Goal: Transaction & Acquisition: Purchase product/service

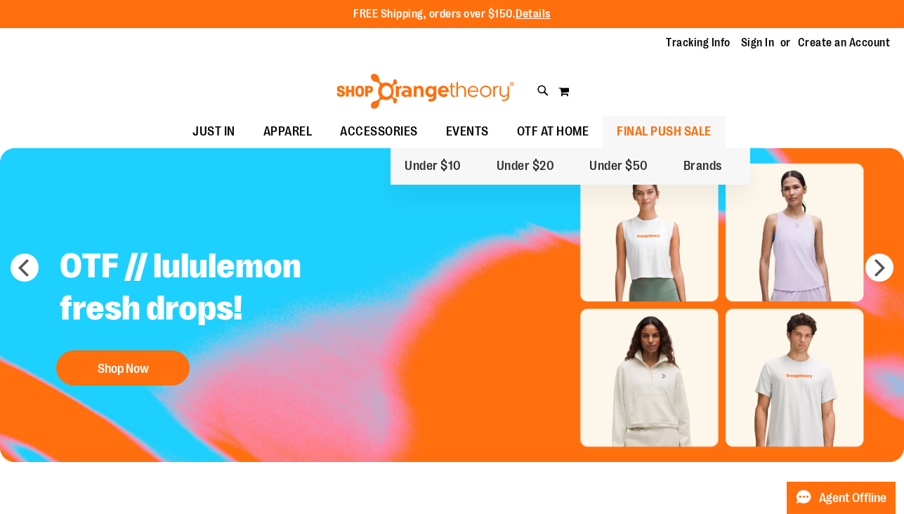
click at [673, 136] on span "FINAL PUSH SALE" at bounding box center [664, 132] width 95 height 32
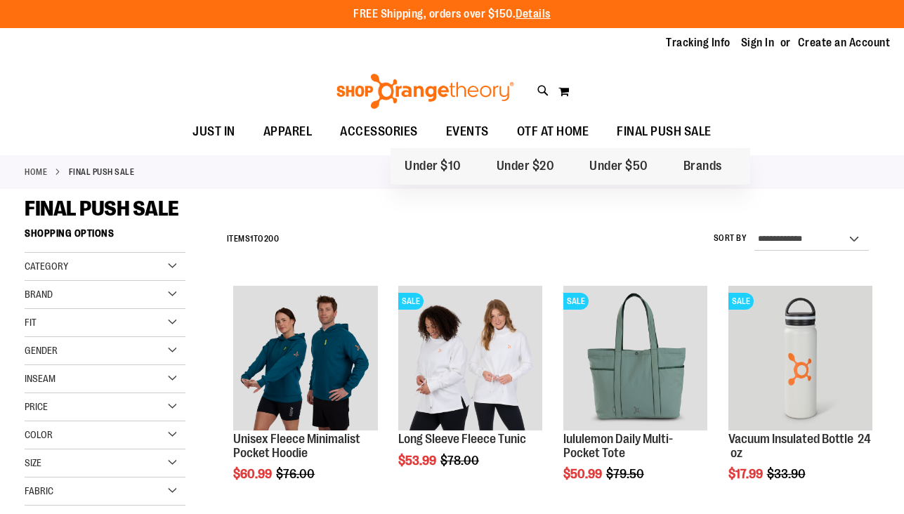
click at [674, 119] on span "FINAL PUSH SALE" at bounding box center [664, 132] width 95 height 32
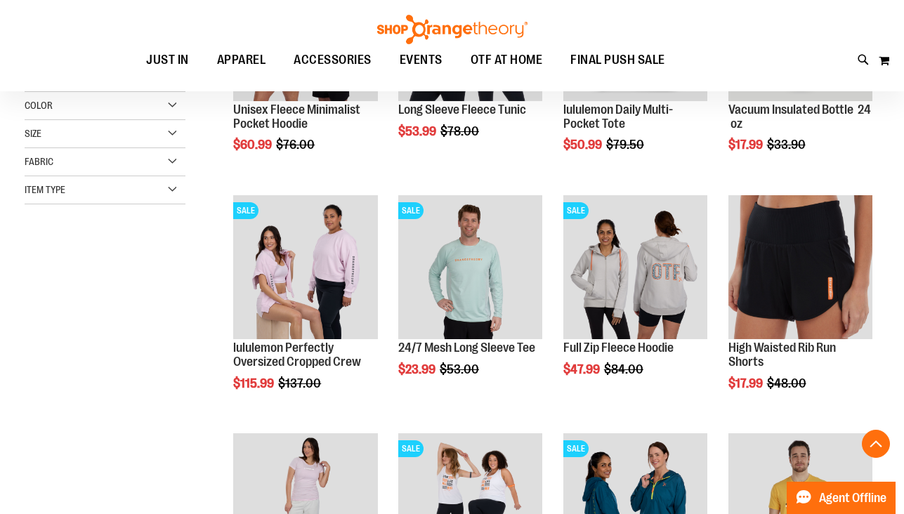
scroll to position [167, 0]
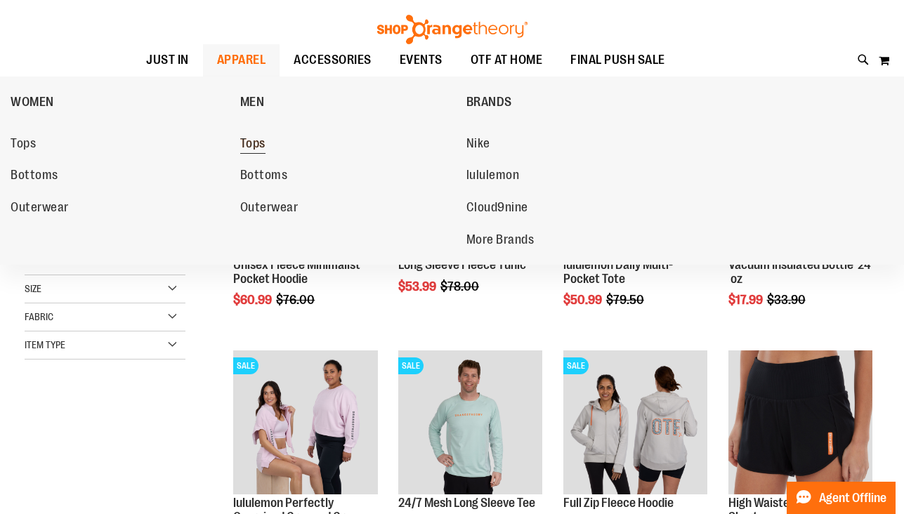
click at [247, 138] on span "Tops" at bounding box center [252, 145] width 25 height 18
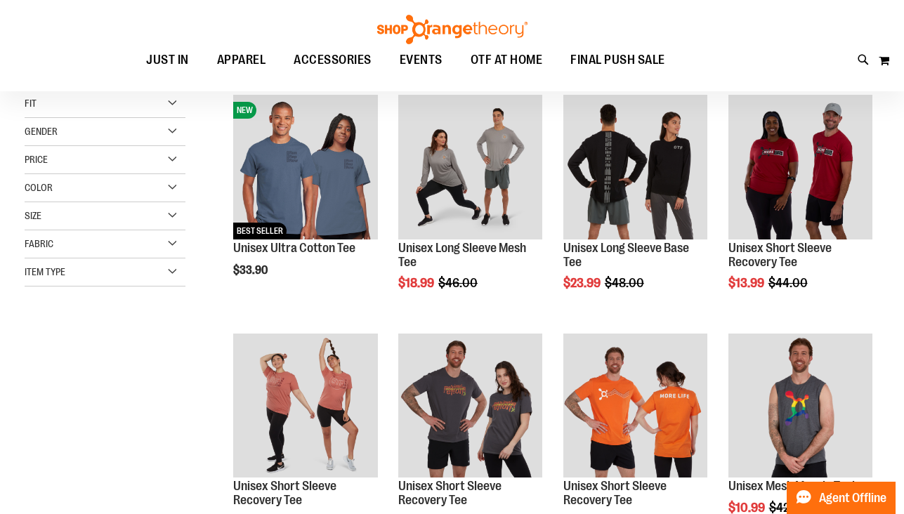
scroll to position [190, 0]
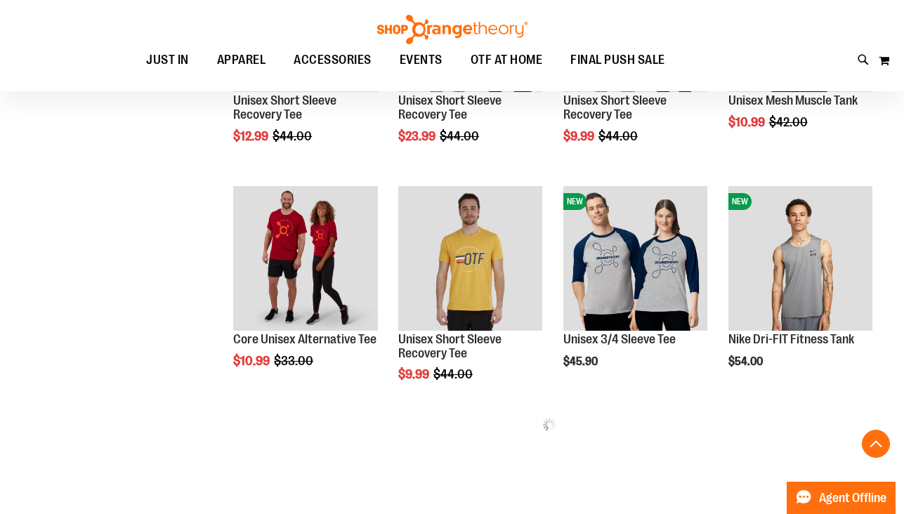
scroll to position [589, 0]
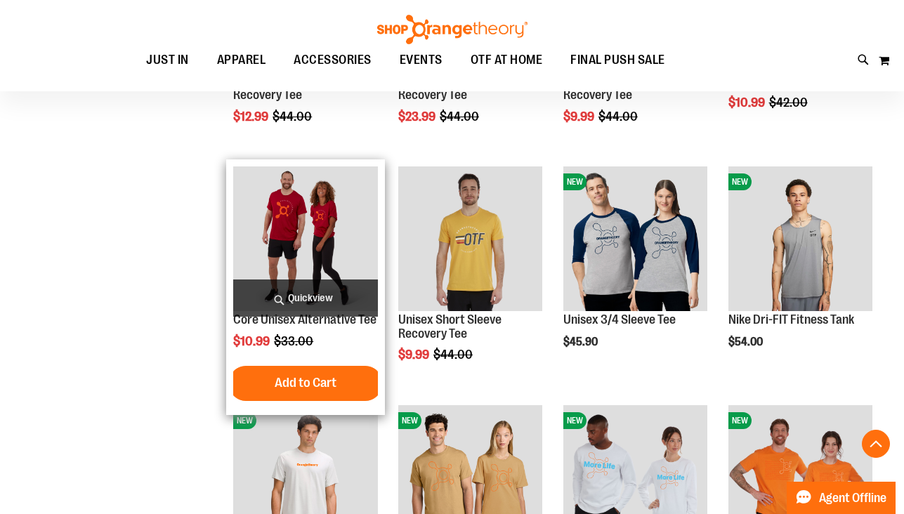
click at [289, 242] on img "product" at bounding box center [305, 239] width 144 height 144
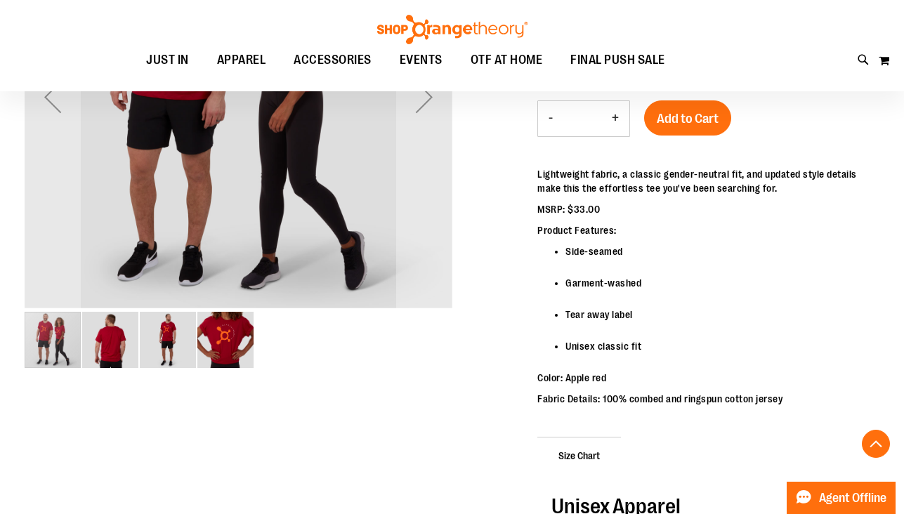
scroll to position [446, 0]
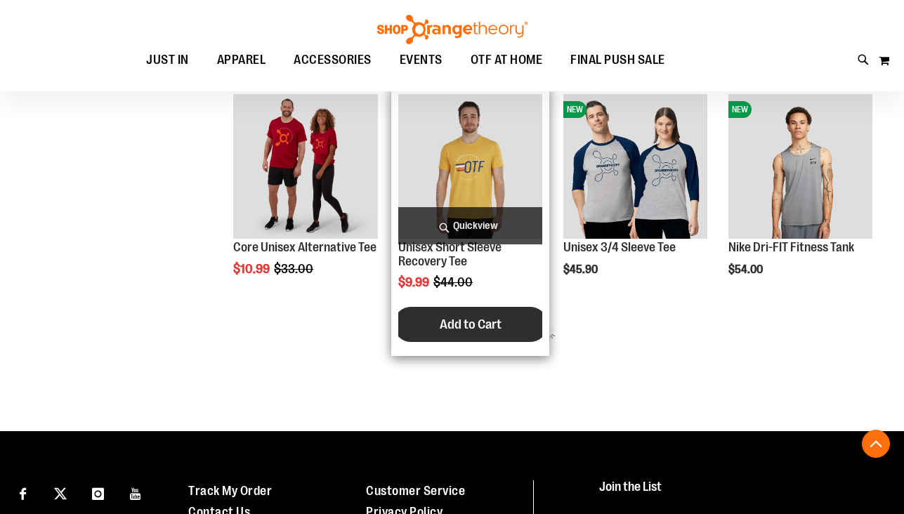
scroll to position [514, 0]
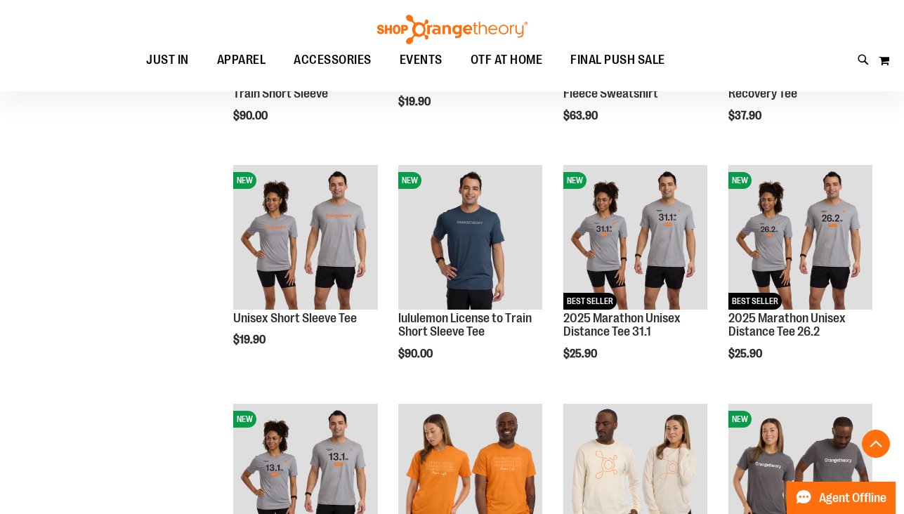
scroll to position [922, 0]
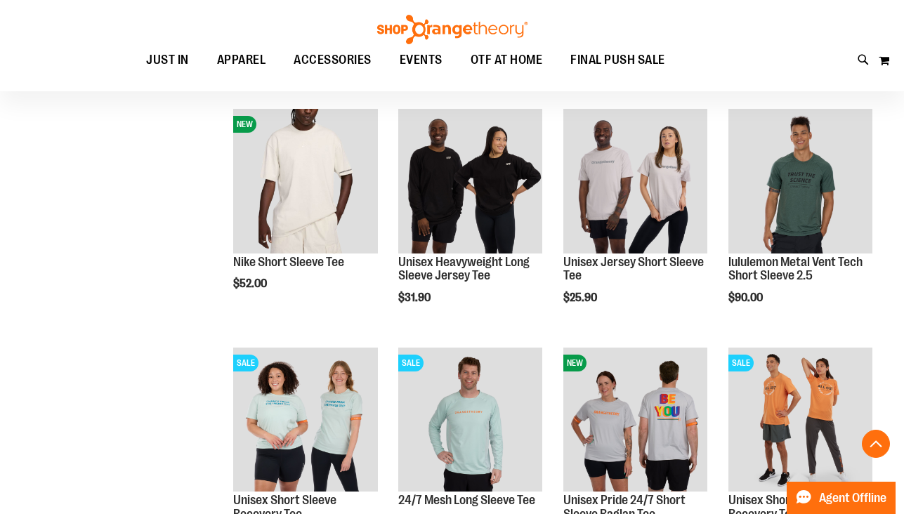
scroll to position [1452, 0]
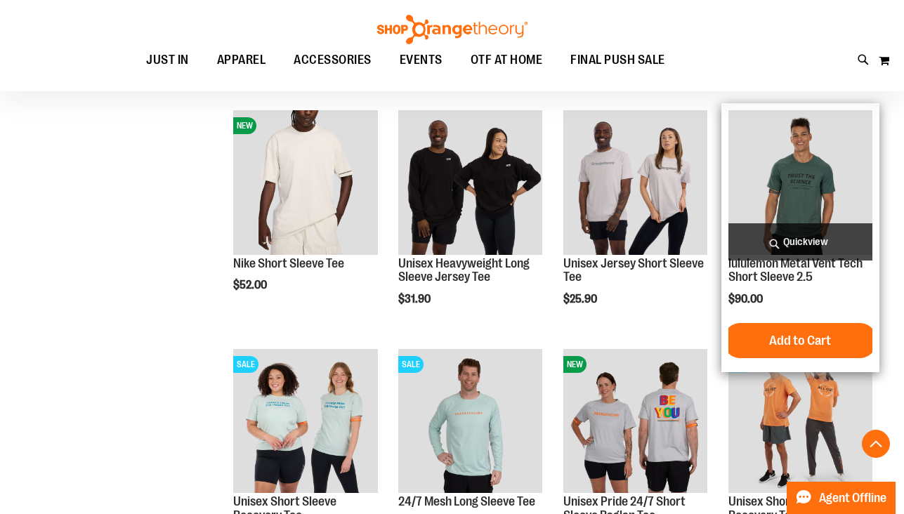
click at [767, 192] on img "product" at bounding box center [801, 182] width 144 height 144
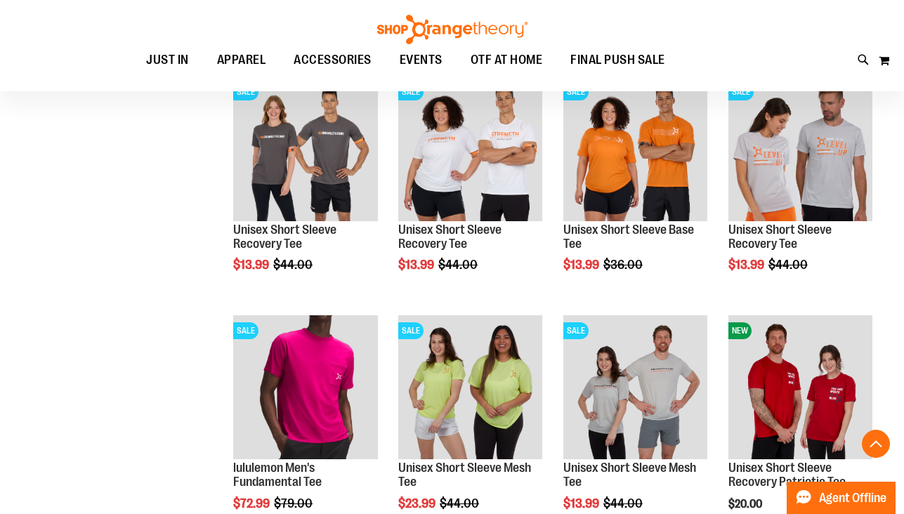
scroll to position [565, 0]
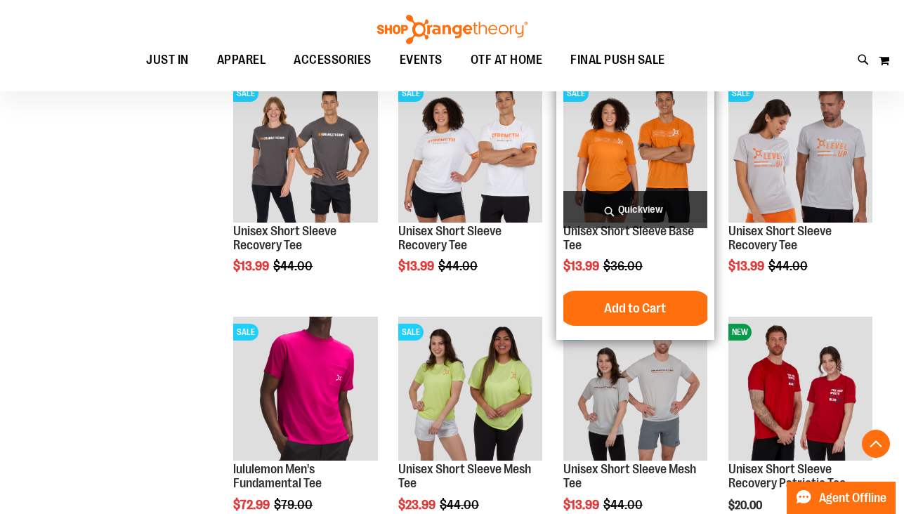
click at [626, 151] on img "product" at bounding box center [636, 150] width 144 height 144
click at [658, 157] on img "product" at bounding box center [636, 150] width 144 height 144
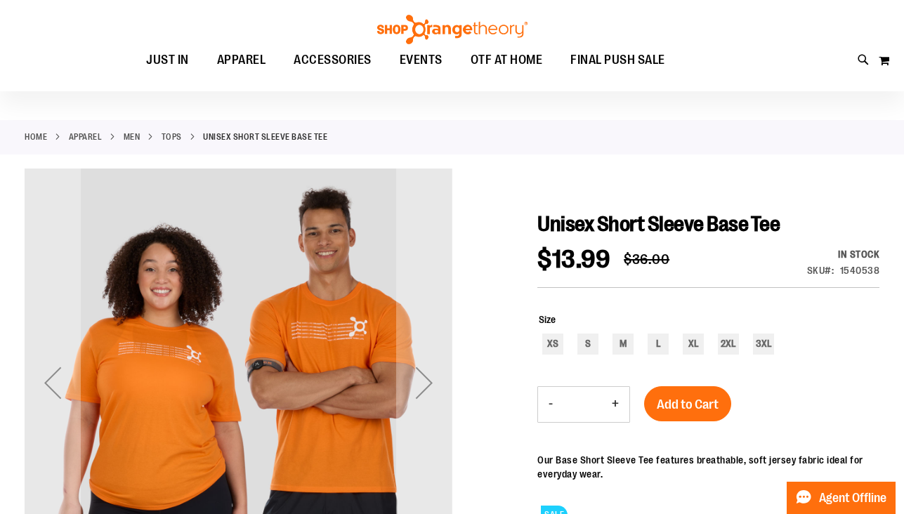
scroll to position [67, 0]
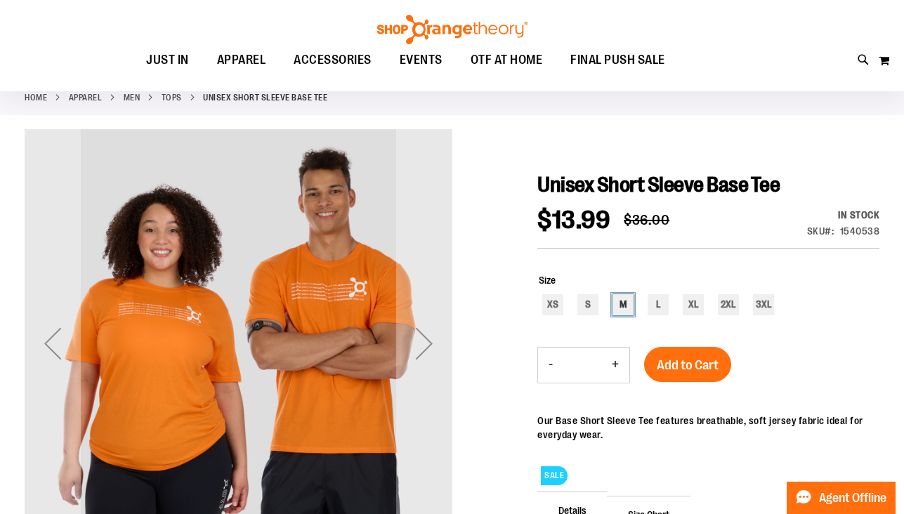
click at [623, 299] on div "M" at bounding box center [623, 304] width 21 height 21
type input "***"
click at [429, 345] on div "Next" at bounding box center [424, 343] width 56 height 56
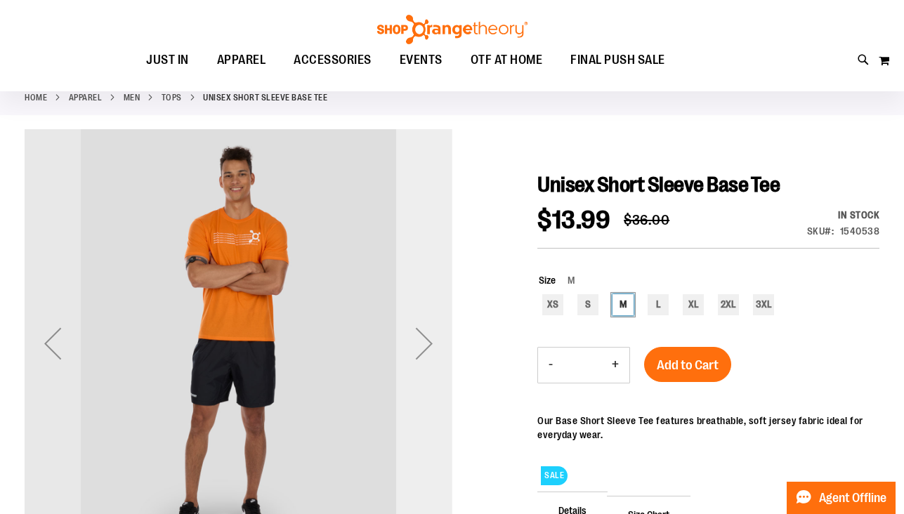
click at [429, 345] on div "Next" at bounding box center [424, 343] width 56 height 56
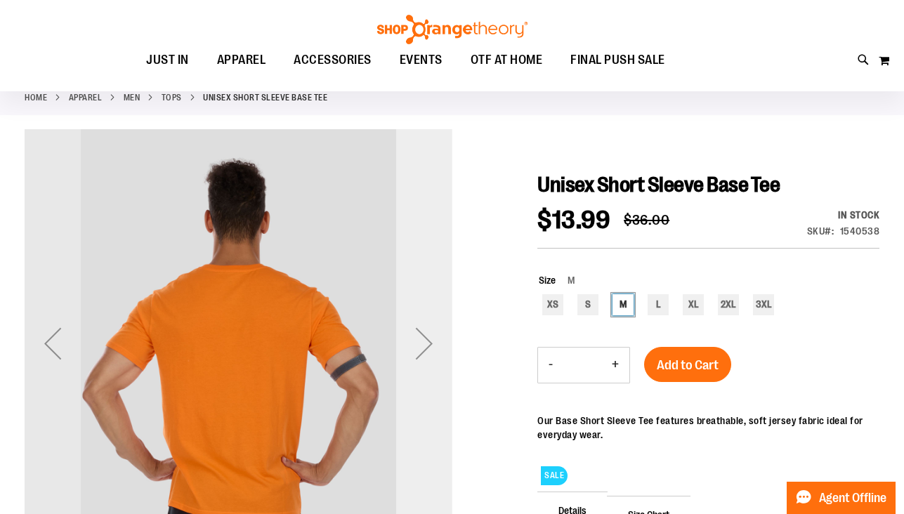
click at [429, 345] on div "Next" at bounding box center [424, 343] width 56 height 56
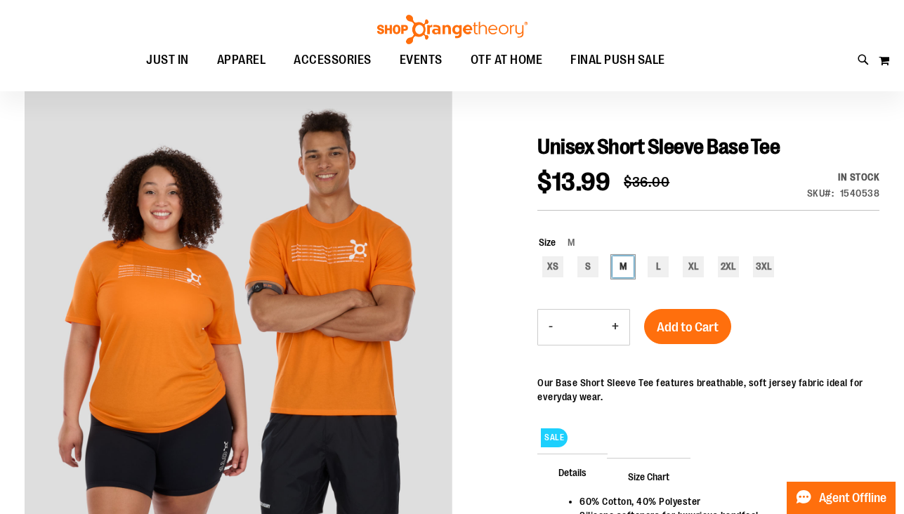
scroll to position [97, 0]
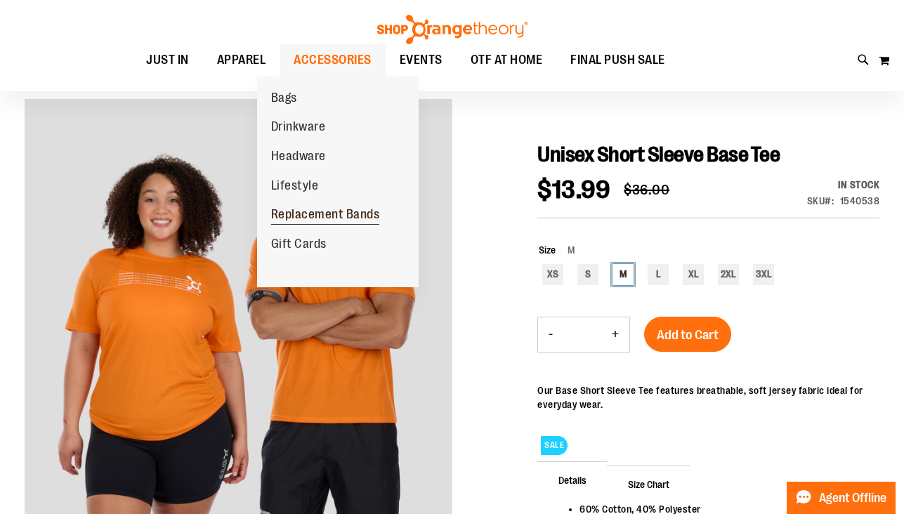
click at [305, 214] on span "Replacement Bands" at bounding box center [325, 216] width 109 height 18
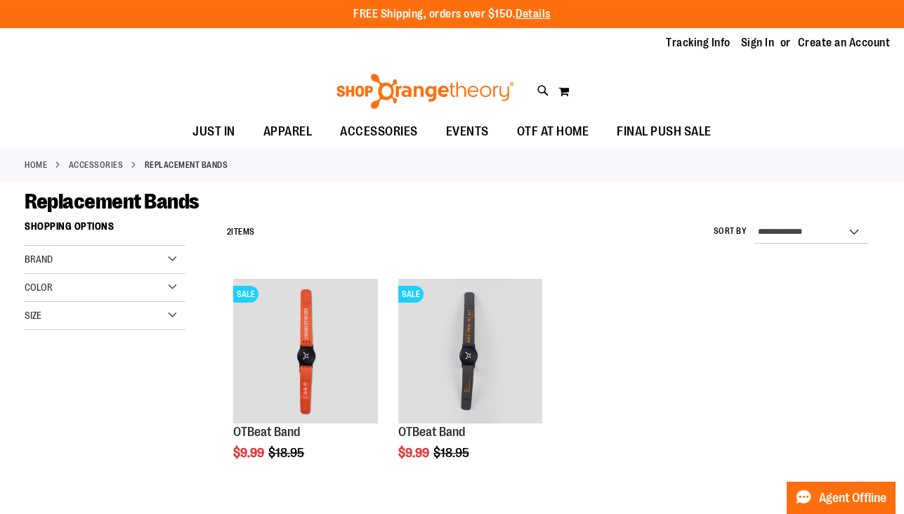
click at [153, 261] on div "Brand" at bounding box center [105, 260] width 161 height 28
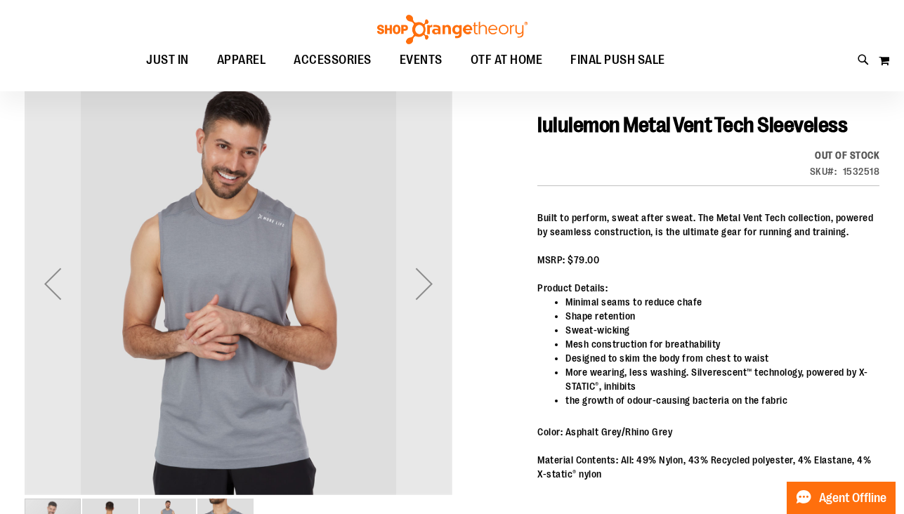
scroll to position [124, 0]
